Goal: Check status: Check status

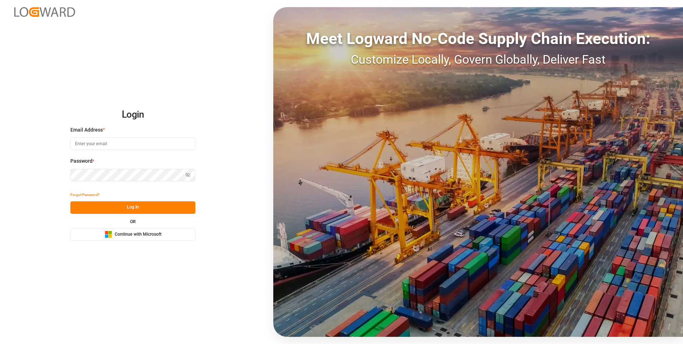
type input "[PERSON_NAME][EMAIL_ADDRESS][PERSON_NAME][DOMAIN_NAME]"
click at [134, 204] on button "Log In" at bounding box center [132, 207] width 125 height 13
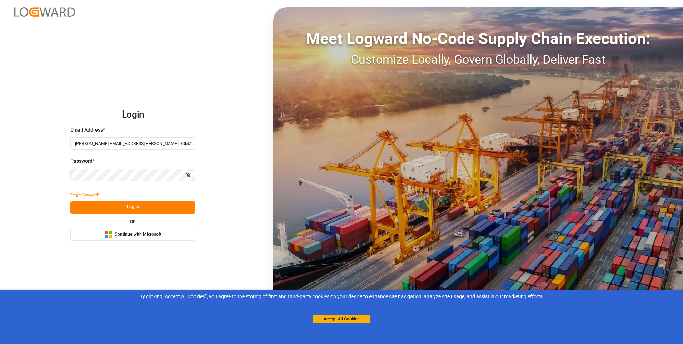
click at [350, 323] on div "By clicking "Accept All Cookies”, you agree to the storing of first and third-p…" at bounding box center [341, 307] width 683 height 35
click at [350, 319] on button "Accept All Cookies" at bounding box center [341, 319] width 57 height 9
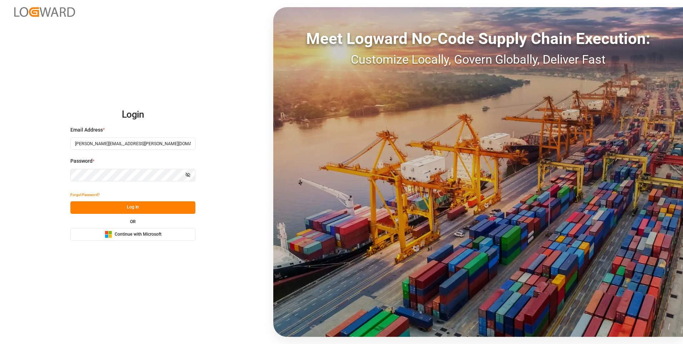
click at [115, 207] on button "Log In" at bounding box center [132, 207] width 125 height 13
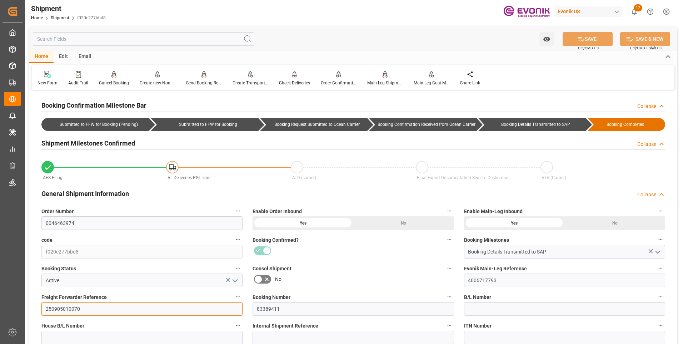
click at [65, 309] on input "250905010070" at bounding box center [141, 309] width 201 height 14
click at [71, 226] on input "0046463974" at bounding box center [141, 223] width 201 height 14
click at [182, 14] on div "Shipment Home Shipment f020c277bbd8 Evonik US 17 Notifications Only show unread…" at bounding box center [351, 11] width 663 height 23
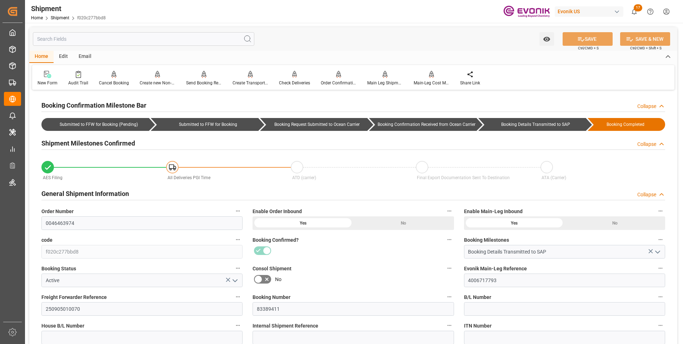
click at [171, 11] on div "Shipment Home Shipment f020c277bbd8 Evonik US 17 Notifications Only show unread…" at bounding box center [351, 11] width 663 height 23
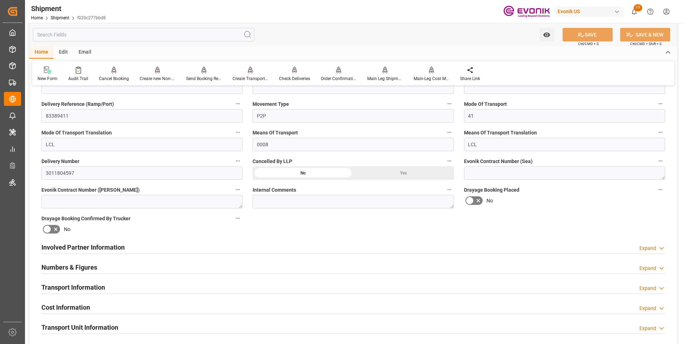
scroll to position [357, 0]
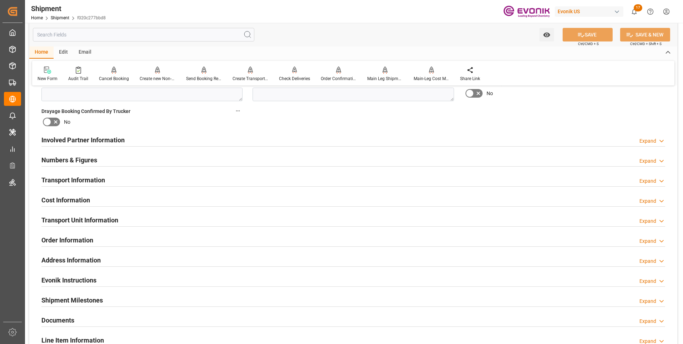
click at [84, 175] on h2 "Transport Information" at bounding box center [73, 180] width 64 height 10
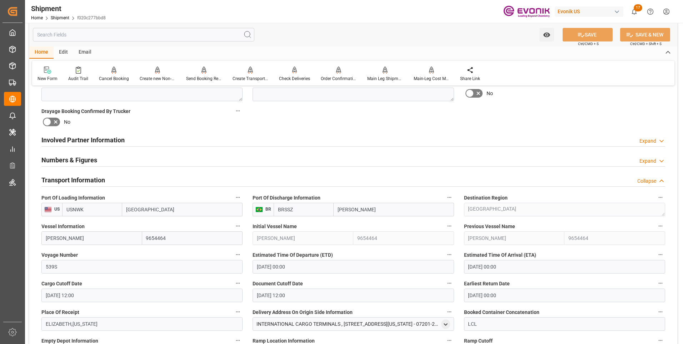
click at [134, 10] on div "Shipment Home Shipment f020c277bbd8 Evonik US 17 Notifications Only show unread…" at bounding box center [351, 11] width 663 height 23
drag, startPoint x: 89, startPoint y: 211, endPoint x: 62, endPoint y: 210, distance: 26.8
click at [62, 210] on div "US USNWK Newark" at bounding box center [141, 210] width 201 height 14
drag, startPoint x: 89, startPoint y: 210, endPoint x: 76, endPoint y: 208, distance: 12.6
click at [76, 208] on input "USEWK" at bounding box center [92, 210] width 60 height 14
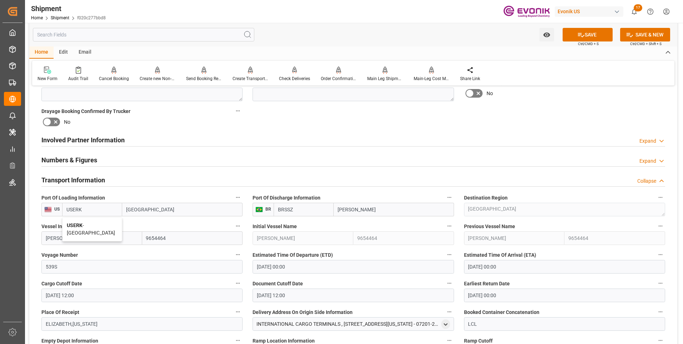
type input "USERK"
click at [145, 210] on input "[GEOGRAPHIC_DATA]" at bounding box center [182, 210] width 120 height 14
type input "newark"
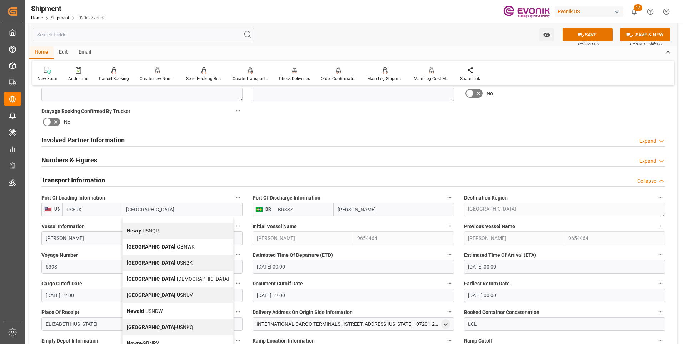
scroll to position [179, 0]
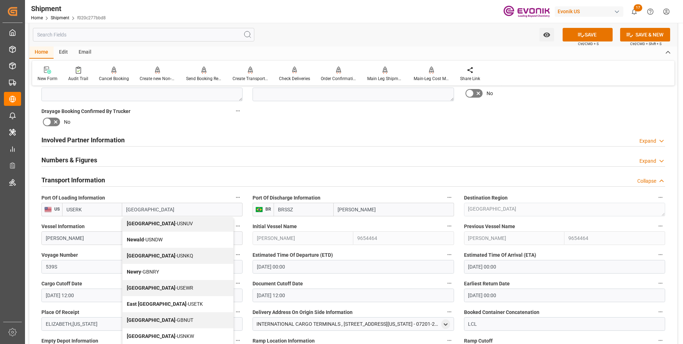
click at [158, 288] on span "Newark - USEWR" at bounding box center [160, 288] width 66 height 6
type input "USEWR"
type input "[GEOGRAPHIC_DATA]"
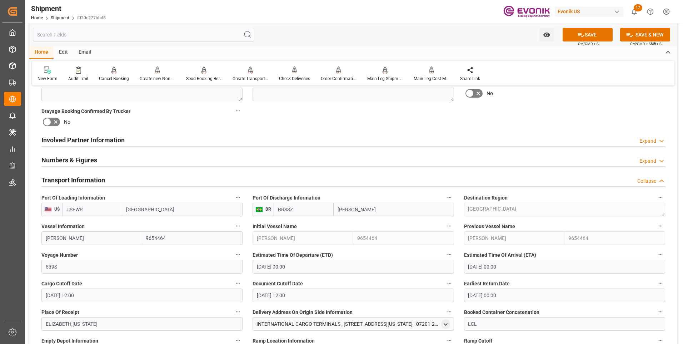
click at [584, 39] on button "SAVE" at bounding box center [588, 35] width 50 height 14
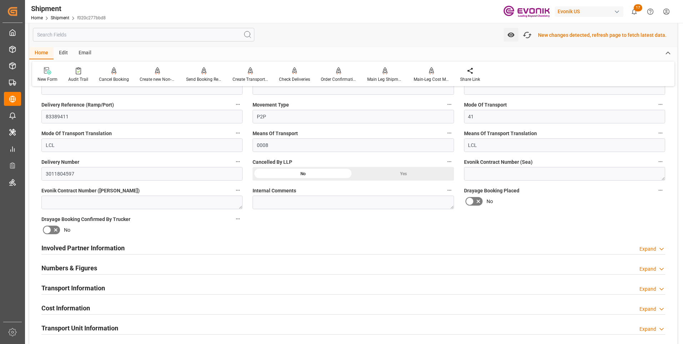
scroll to position [251, 0]
click at [199, 8] on div "Shipment Home Shipment f020c277bbd8 Evonik US 17 Notifications Only show unread…" at bounding box center [351, 11] width 663 height 23
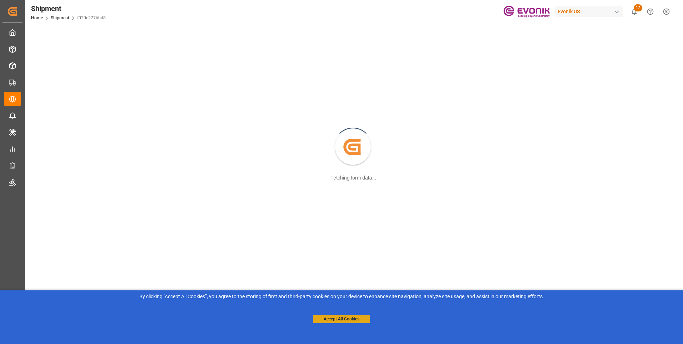
click at [332, 320] on button "Accept All Cookies" at bounding box center [341, 319] width 57 height 9
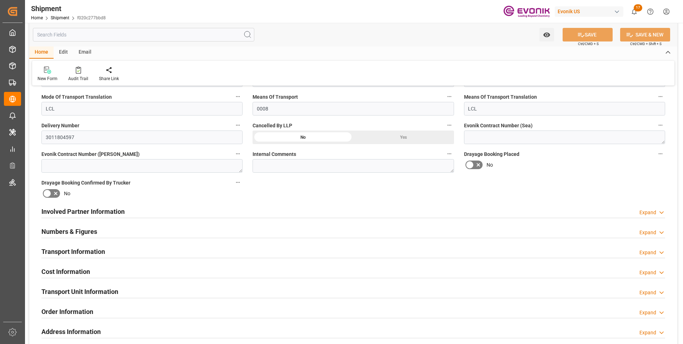
scroll to position [286, 0]
click at [79, 207] on h2 "Involved Partner Information" at bounding box center [82, 212] width 83 height 10
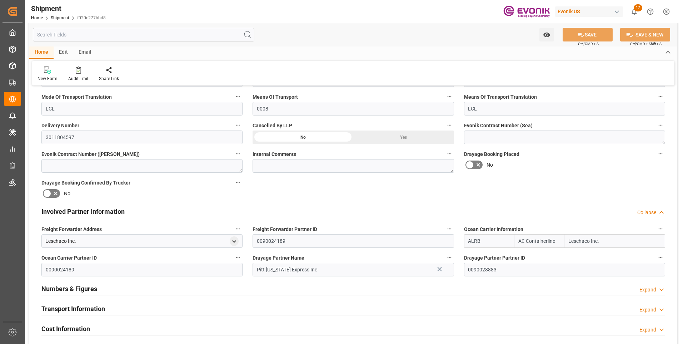
click at [85, 310] on h2 "Transport Information" at bounding box center [73, 309] width 64 height 10
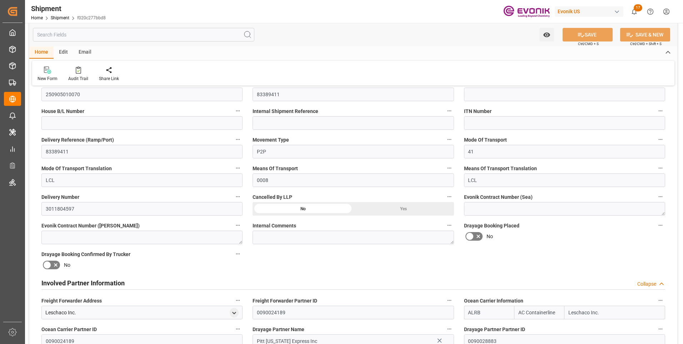
scroll to position [0, 0]
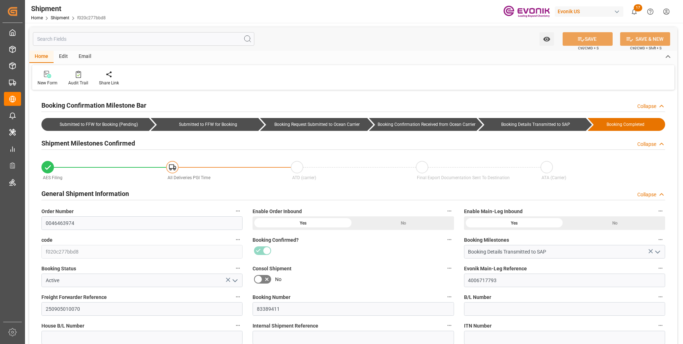
click at [312, 34] on div "Watch Option SAVE Ctrl/CMD + S SAVE & NEW Ctrl/CMD + Shift + S" at bounding box center [353, 39] width 648 height 24
click at [63, 221] on input "0046463974" at bounding box center [141, 223] width 201 height 14
